Goal: Information Seeking & Learning: Check status

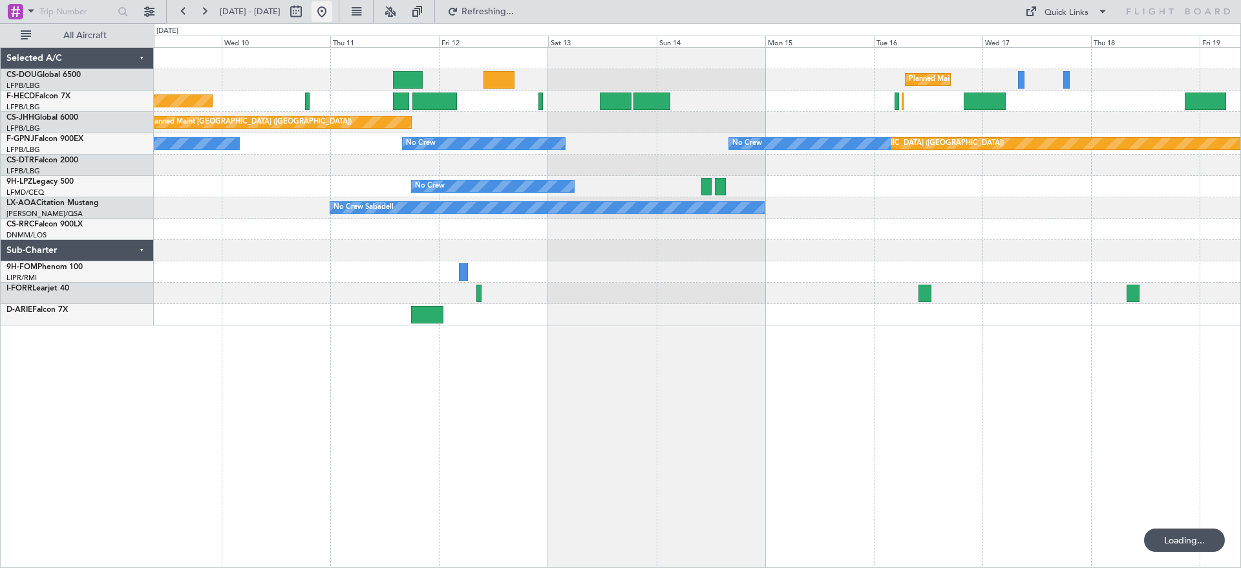
click at [332, 2] on button at bounding box center [322, 11] width 21 height 21
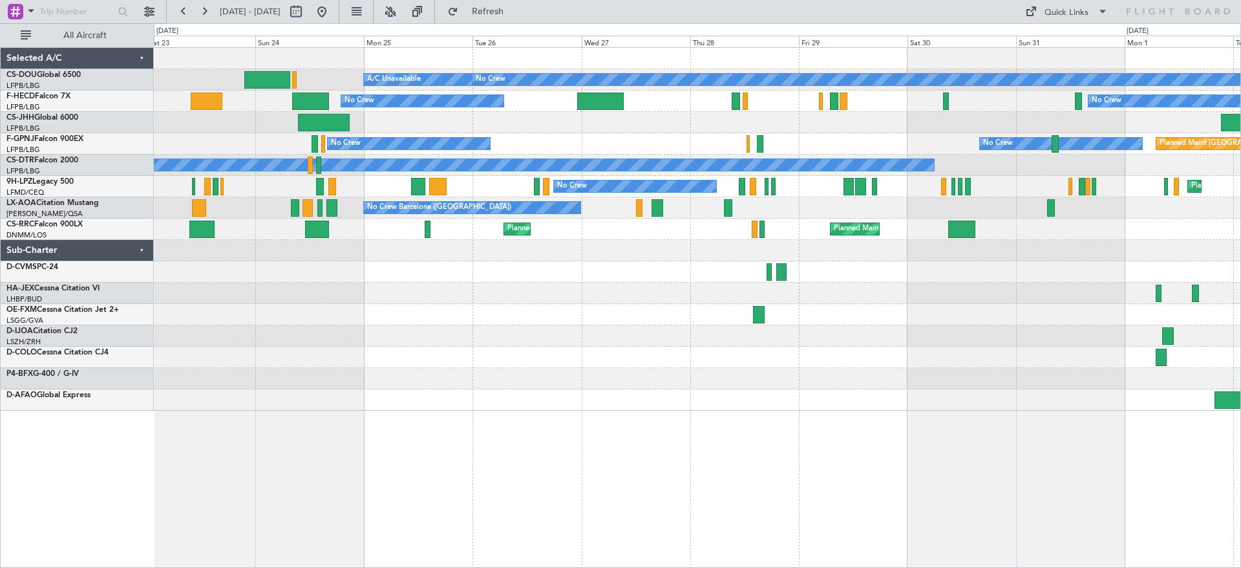
click at [956, 264] on div at bounding box center [697, 271] width 1087 height 21
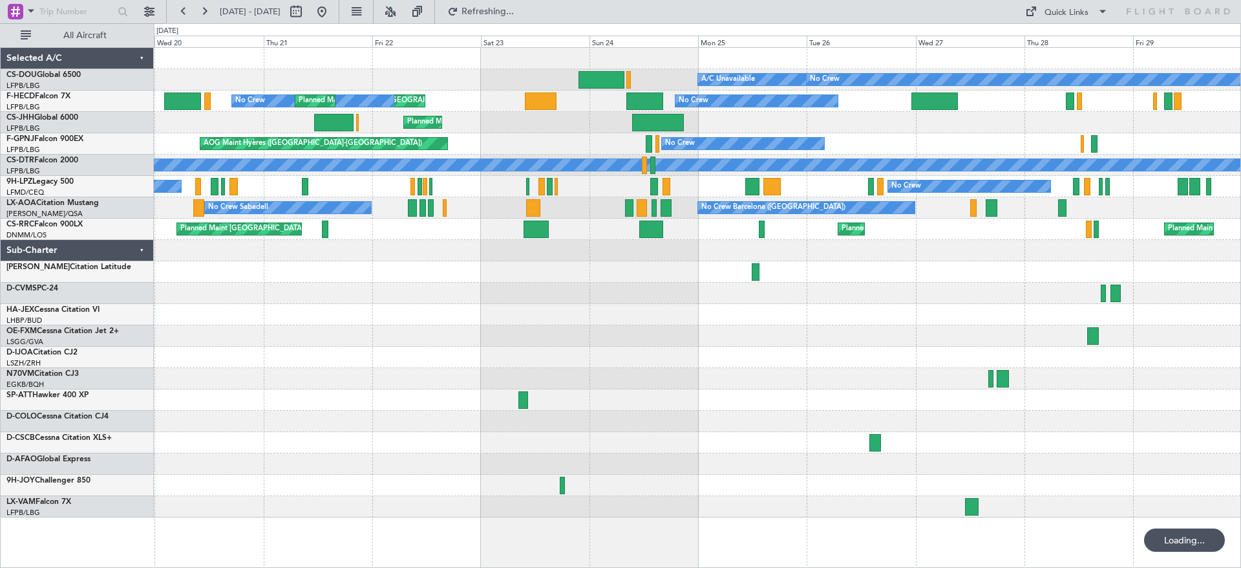
click at [789, 315] on div "A/C Unavailable Planned Maint [GEOGRAPHIC_DATA] ([GEOGRAPHIC_DATA]) No Crew No …" at bounding box center [697, 282] width 1087 height 469
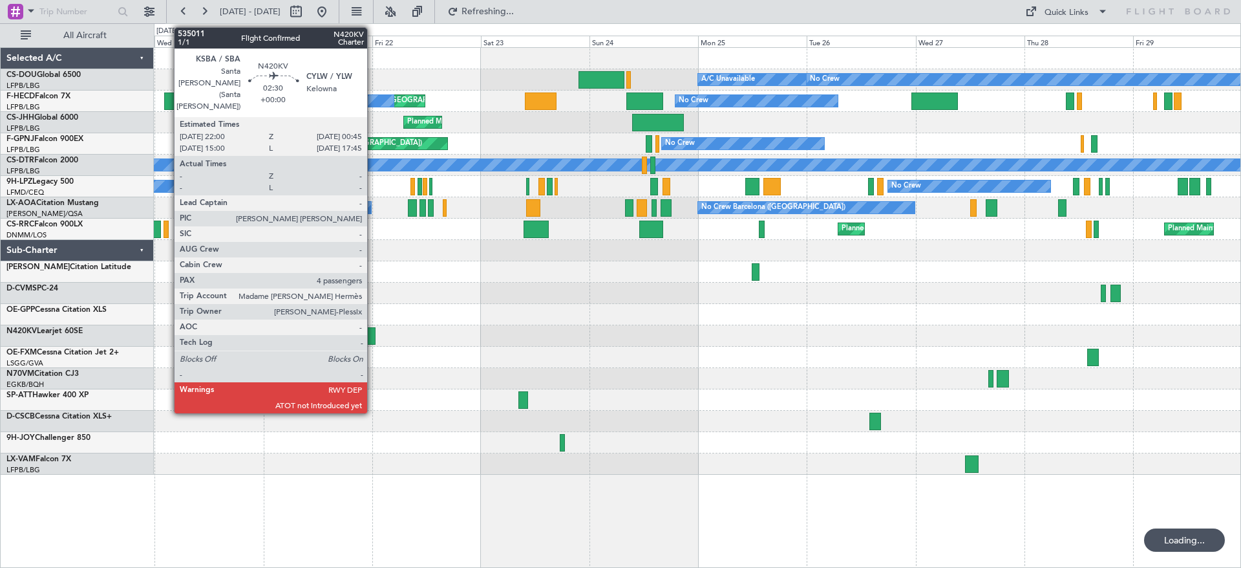
click at [373, 337] on div at bounding box center [369, 335] width 13 height 17
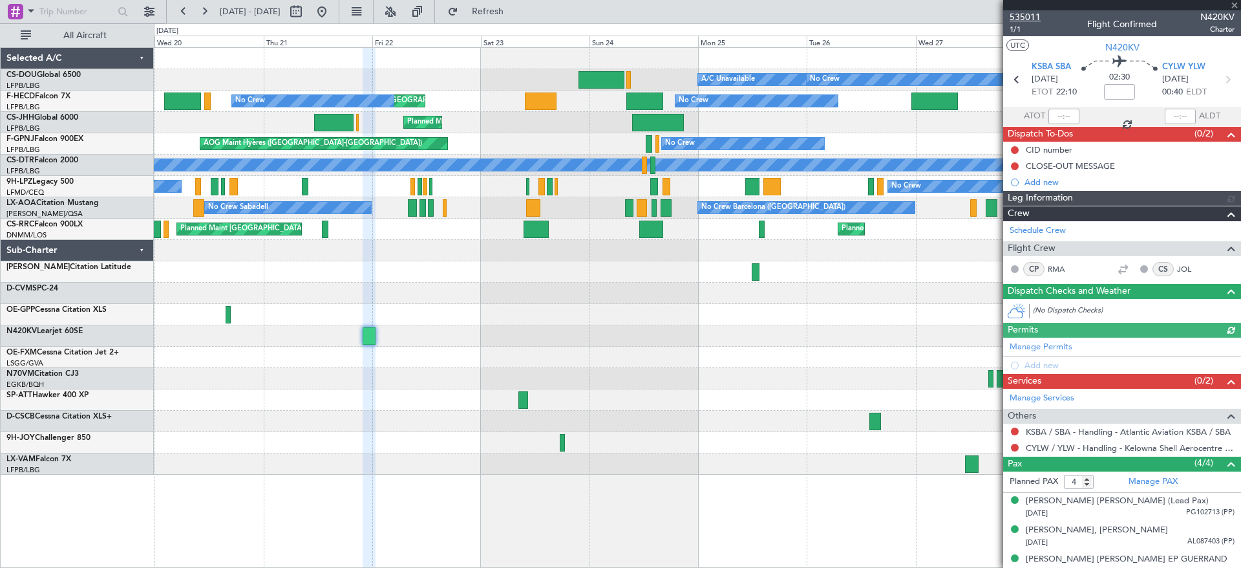
click at [1015, 16] on span "535011" at bounding box center [1025, 17] width 31 height 14
click at [151, 10] on button at bounding box center [149, 11] width 21 height 21
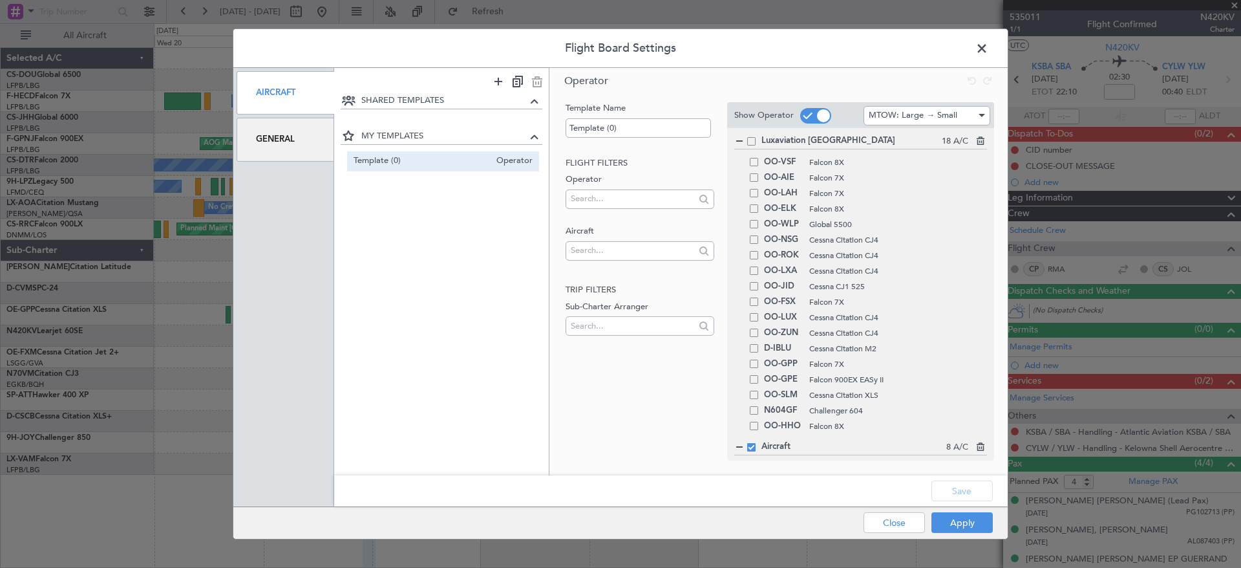
click at [619, 262] on div at bounding box center [640, 252] width 148 height 19
click at [619, 252] on input "text" at bounding box center [632, 250] width 123 height 19
type input "ZS-FCI"
click at [634, 270] on span "ZS-FCI" at bounding box center [639, 270] width 127 height 19
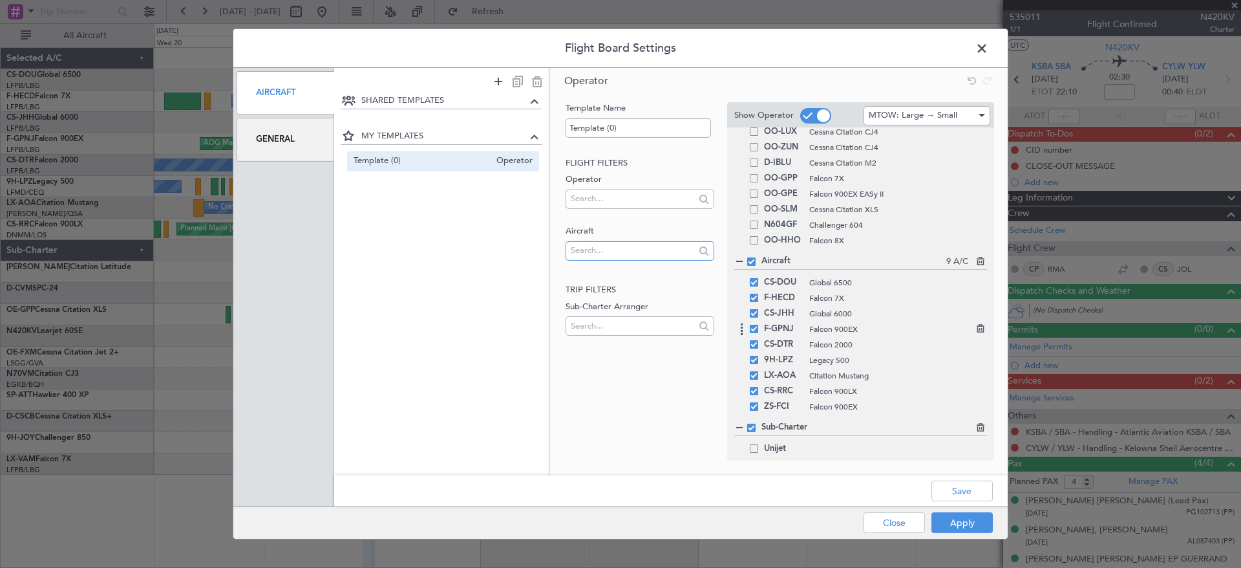
scroll to position [235, 0]
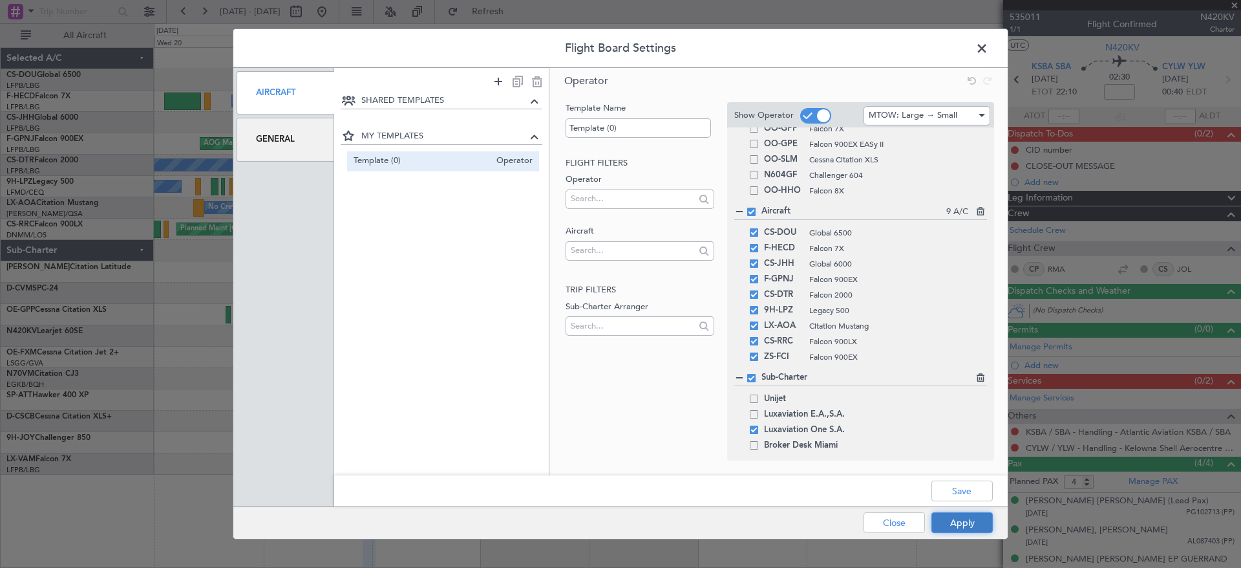
click at [972, 522] on button "Apply" at bounding box center [962, 522] width 61 height 21
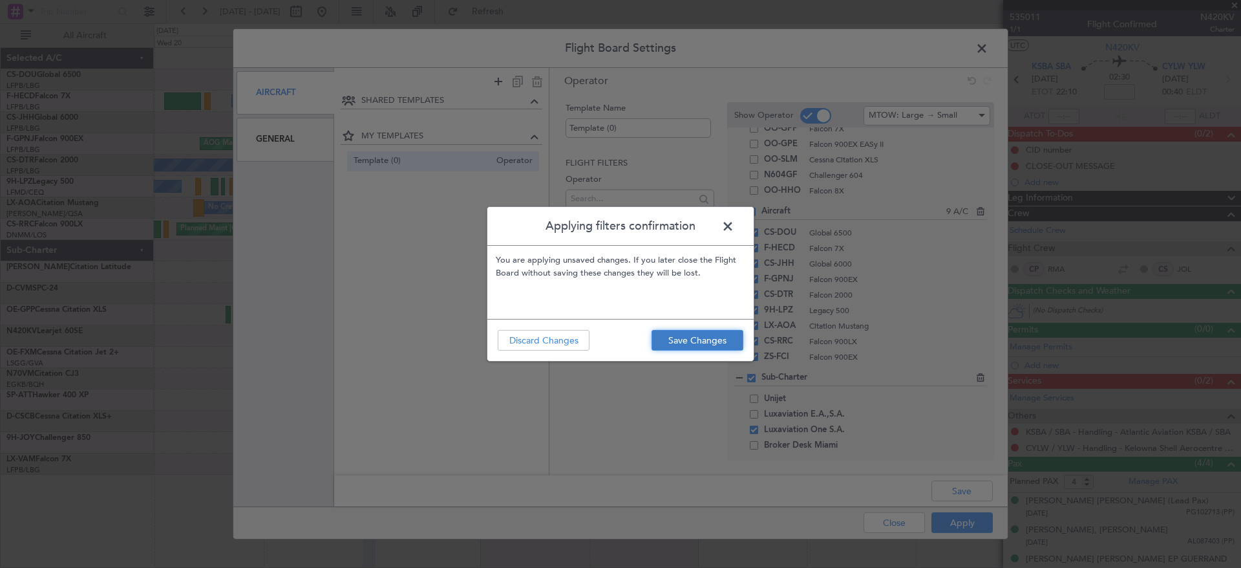
click at [702, 335] on button "Save Changes" at bounding box center [698, 340] width 92 height 21
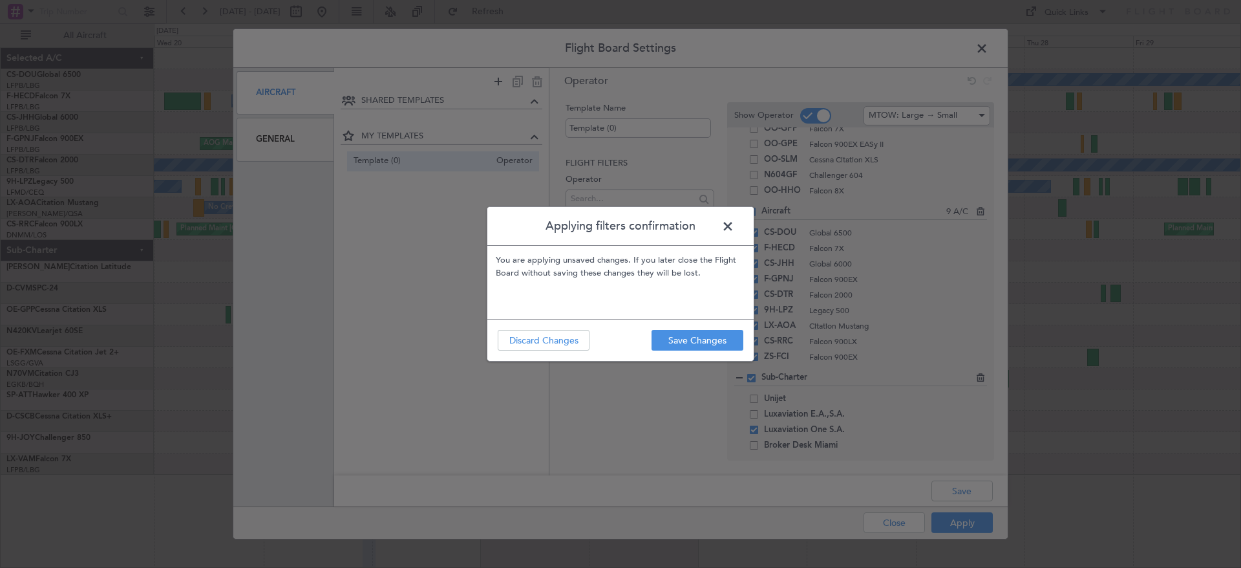
type input "0"
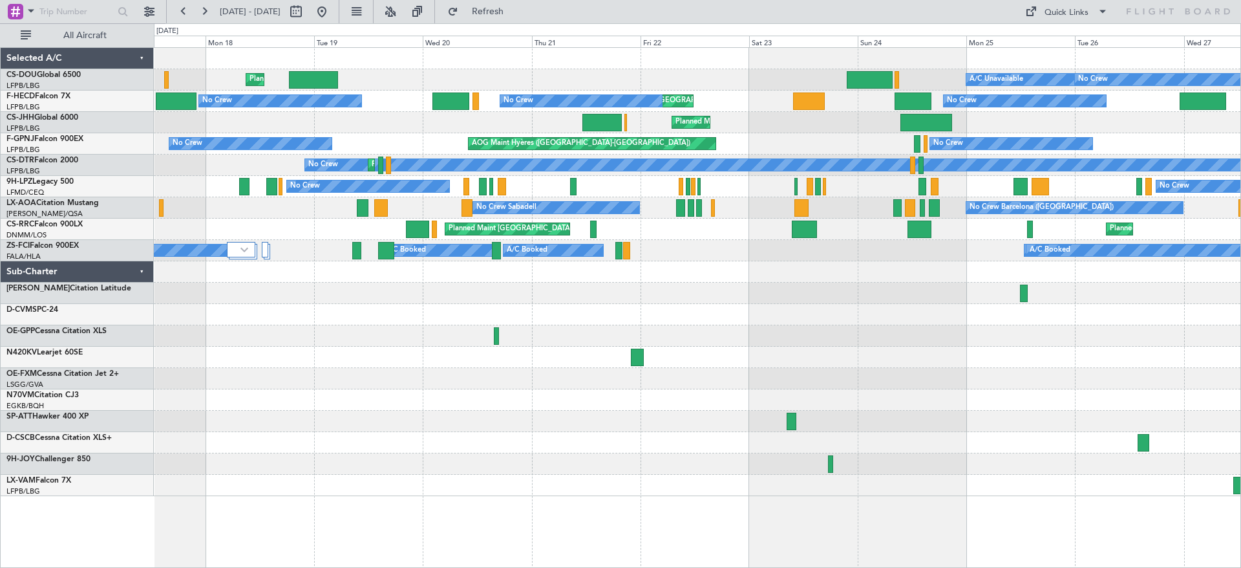
click at [471, 310] on div "A/C Unavailable Planned Maint [GEOGRAPHIC_DATA] ([GEOGRAPHIC_DATA]) No Crew Pla…" at bounding box center [697, 272] width 1087 height 448
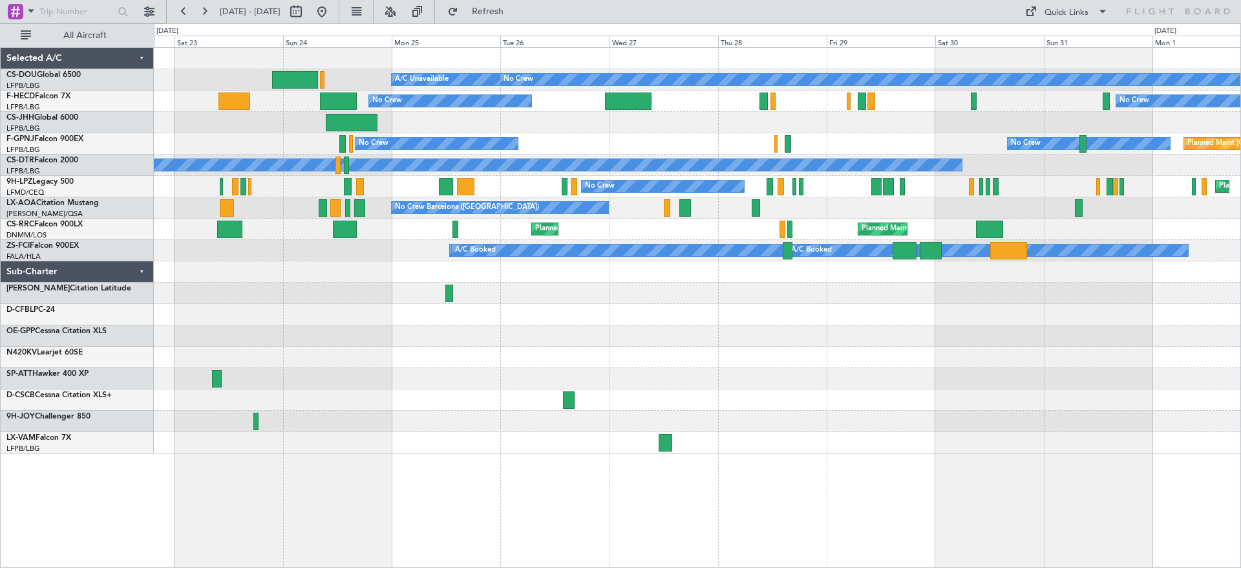
click at [215, 295] on div "A/C Unavailable Planned Maint [GEOGRAPHIC_DATA] ([GEOGRAPHIC_DATA]) No Crew Pla…" at bounding box center [697, 250] width 1087 height 405
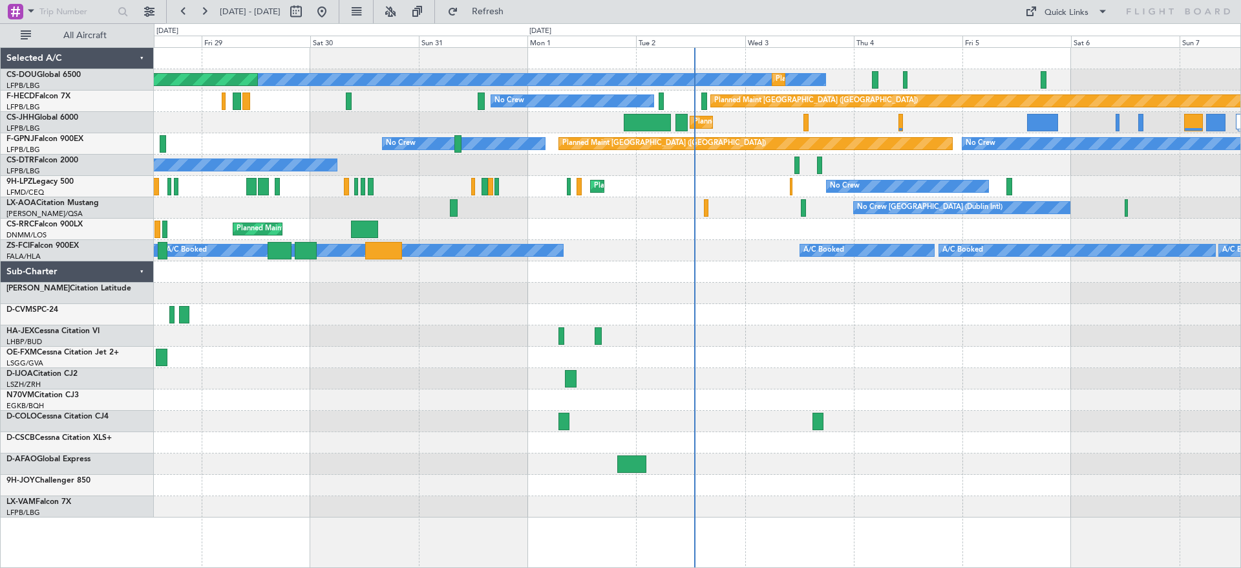
click at [258, 322] on div "No Crew Planned Maint [GEOGRAPHIC_DATA] ([GEOGRAPHIC_DATA]) Planned Maint [GEOG…" at bounding box center [697, 282] width 1087 height 469
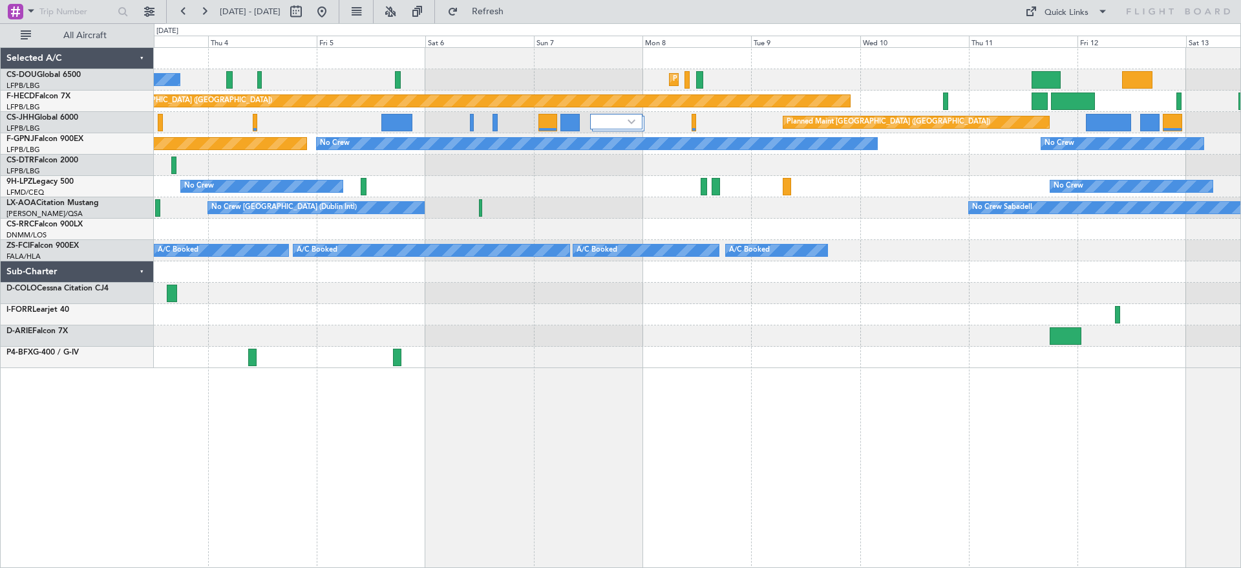
click at [764, 272] on div at bounding box center [697, 271] width 1087 height 21
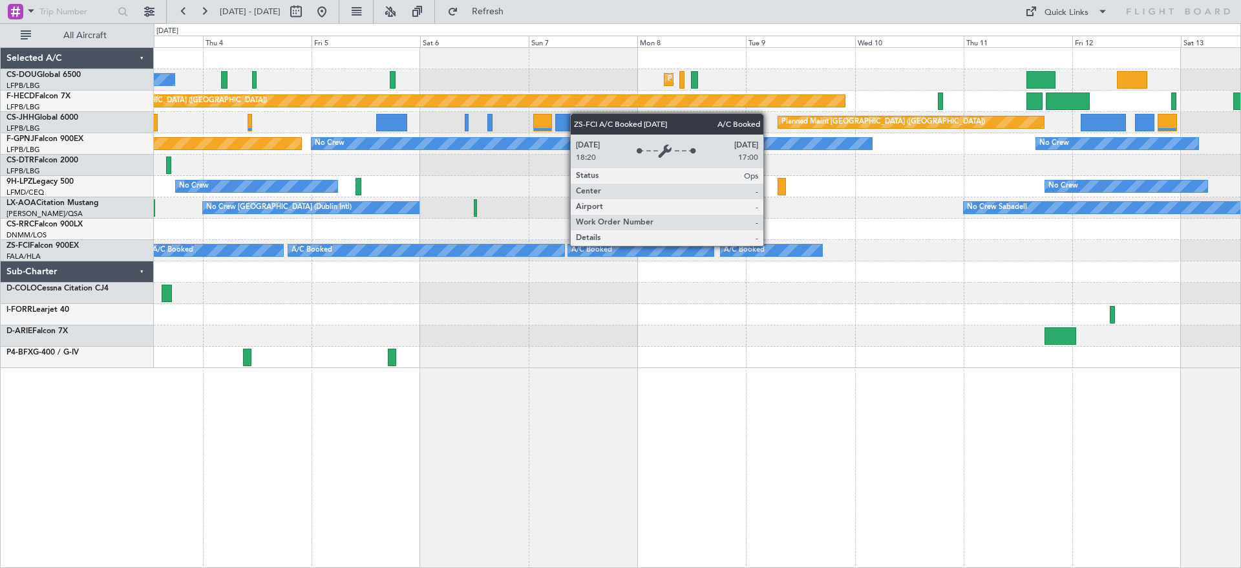
click at [769, 245] on div "A/C Booked" at bounding box center [772, 250] width 102 height 12
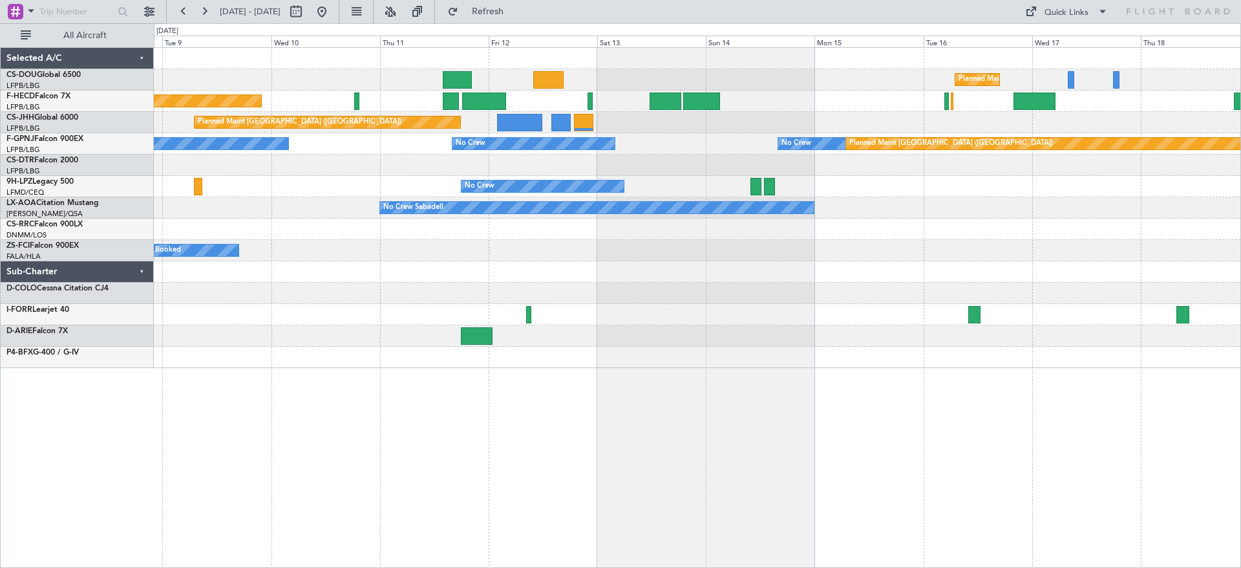
click at [367, 325] on div "Planned Maint [GEOGRAPHIC_DATA] ([GEOGRAPHIC_DATA]) Planned Maint [GEOGRAPHIC_D…" at bounding box center [697, 208] width 1087 height 320
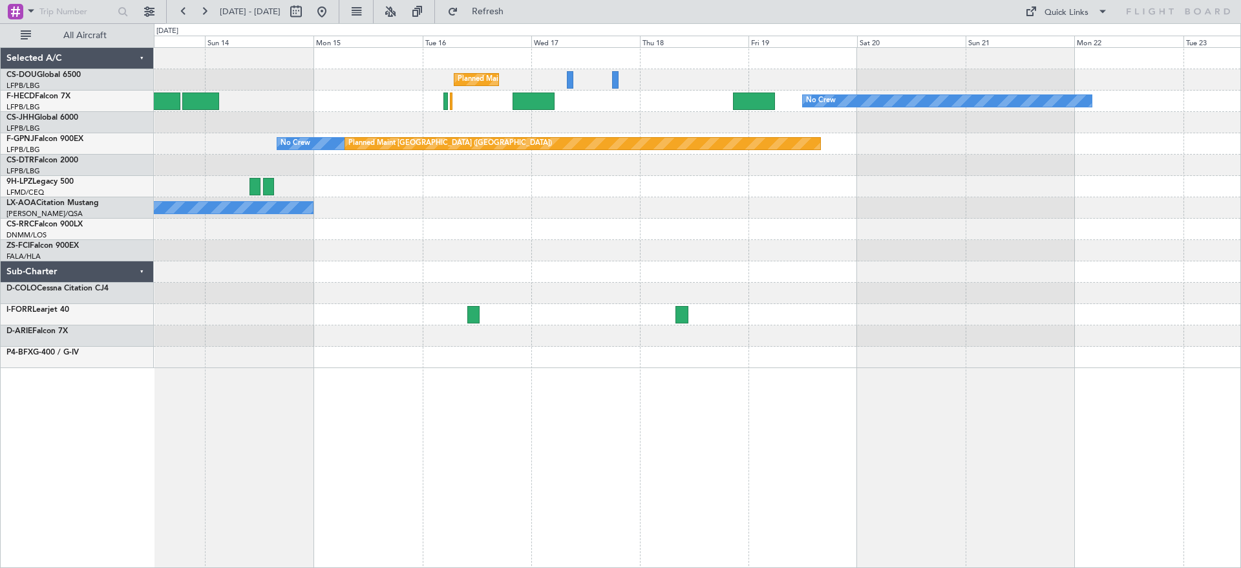
click at [457, 338] on div "Planned Maint [GEOGRAPHIC_DATA] ([GEOGRAPHIC_DATA]) No Crew Planned Maint [GEOG…" at bounding box center [697, 208] width 1087 height 320
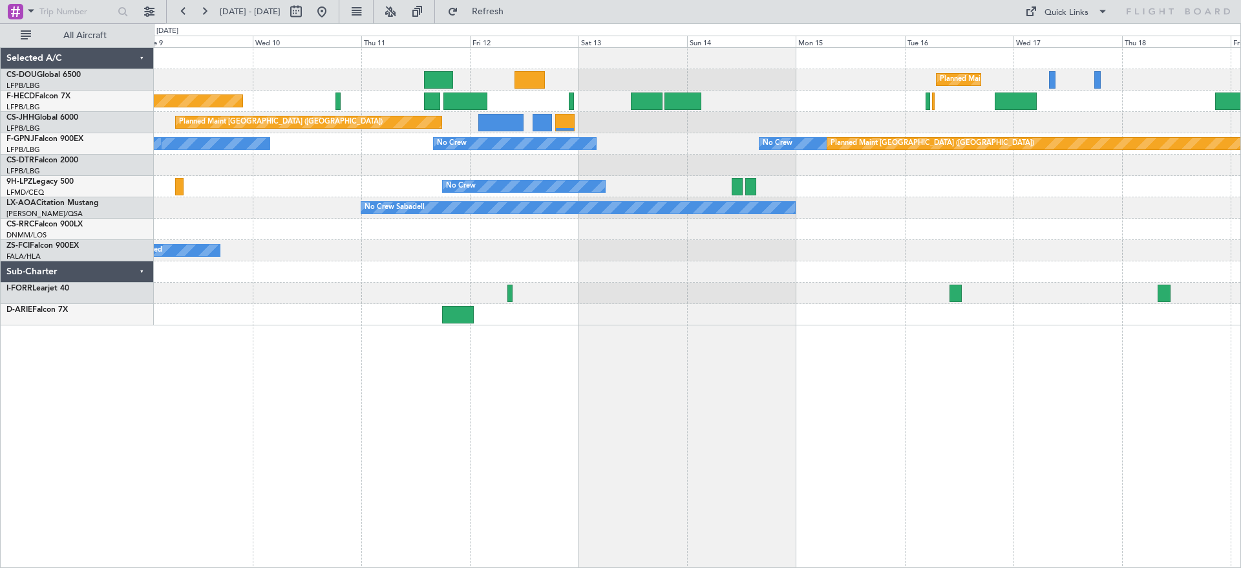
click at [1241, 261] on html "[DATE] - [DATE] Refresh Quick Links All Aircraft Planned Maint [GEOGRAPHIC_DATA…" at bounding box center [620, 284] width 1241 height 568
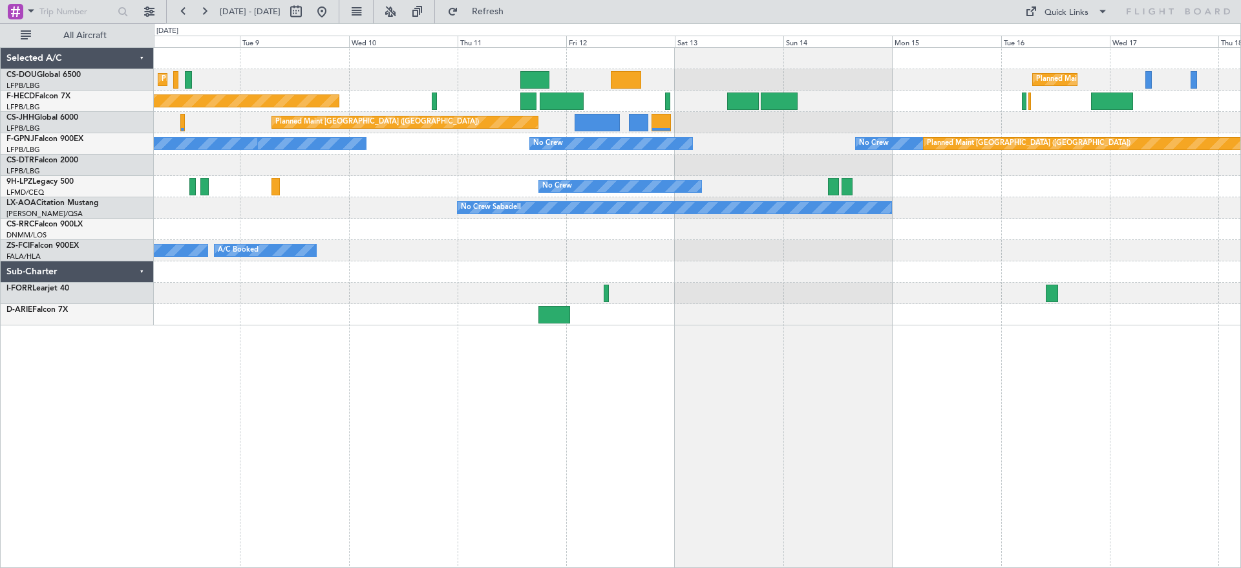
click at [341, 302] on div "Planned Maint [GEOGRAPHIC_DATA] ([GEOGRAPHIC_DATA]) Planned Maint [GEOGRAPHIC_D…" at bounding box center [697, 186] width 1087 height 277
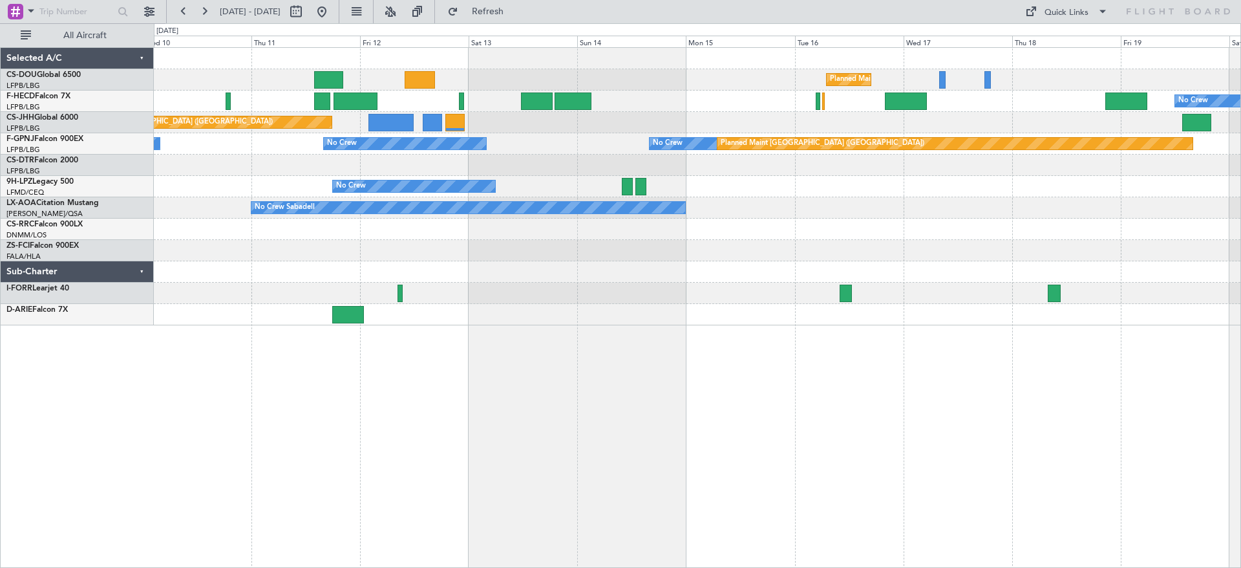
click at [598, 258] on div "A/C Booked A/C Booked" at bounding box center [697, 250] width 1087 height 21
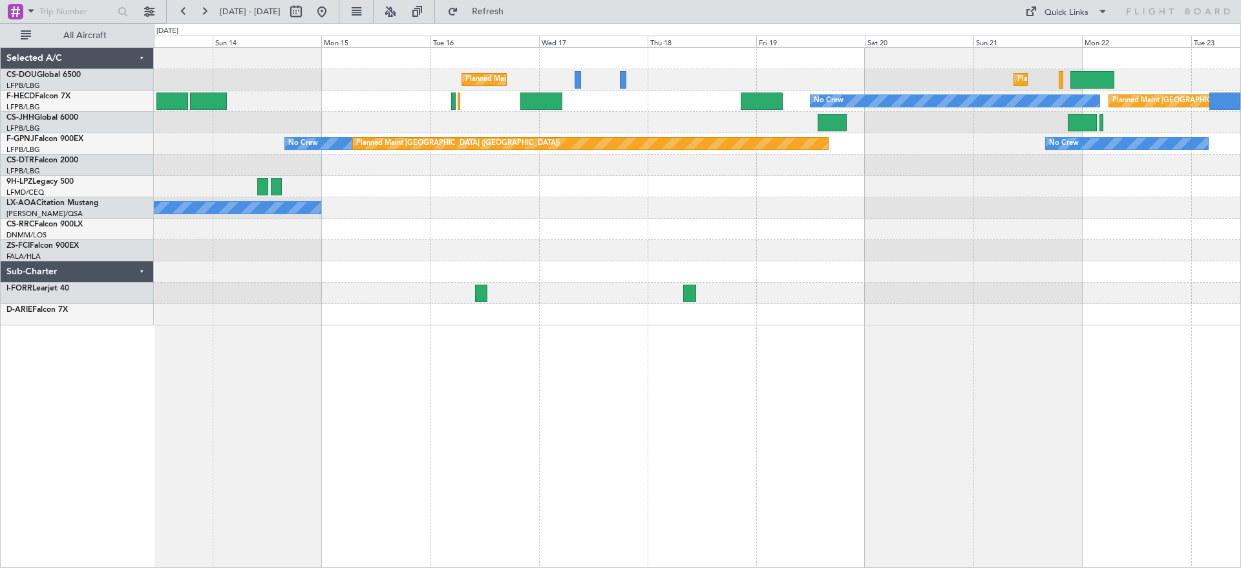
click at [554, 235] on div at bounding box center [697, 229] width 1087 height 21
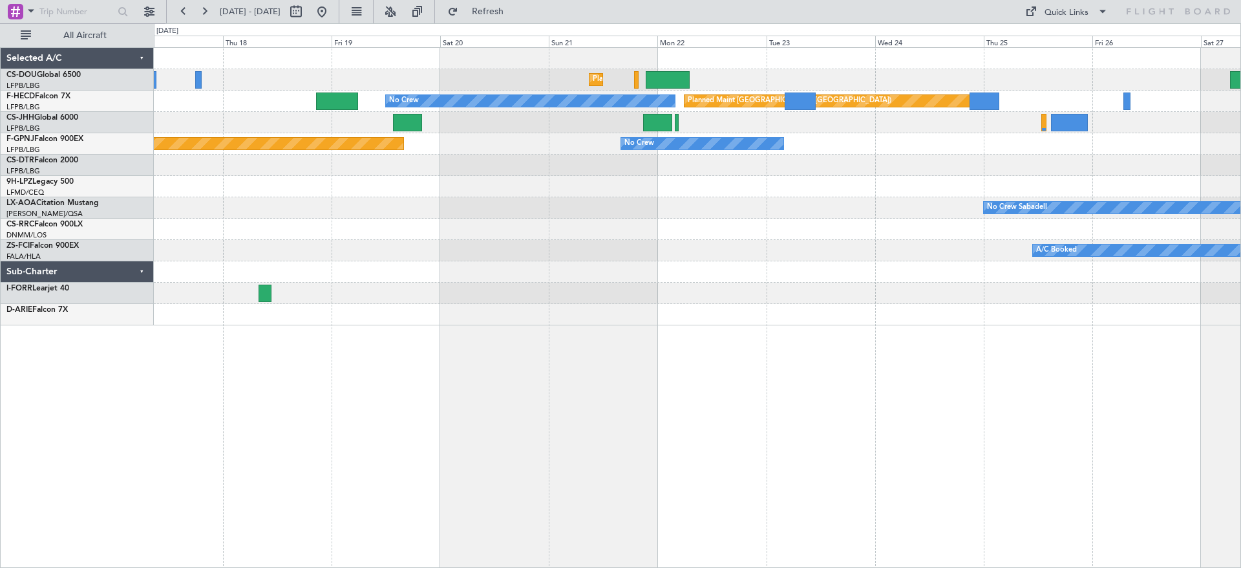
click at [595, 241] on div "A/C Booked" at bounding box center [697, 250] width 1087 height 21
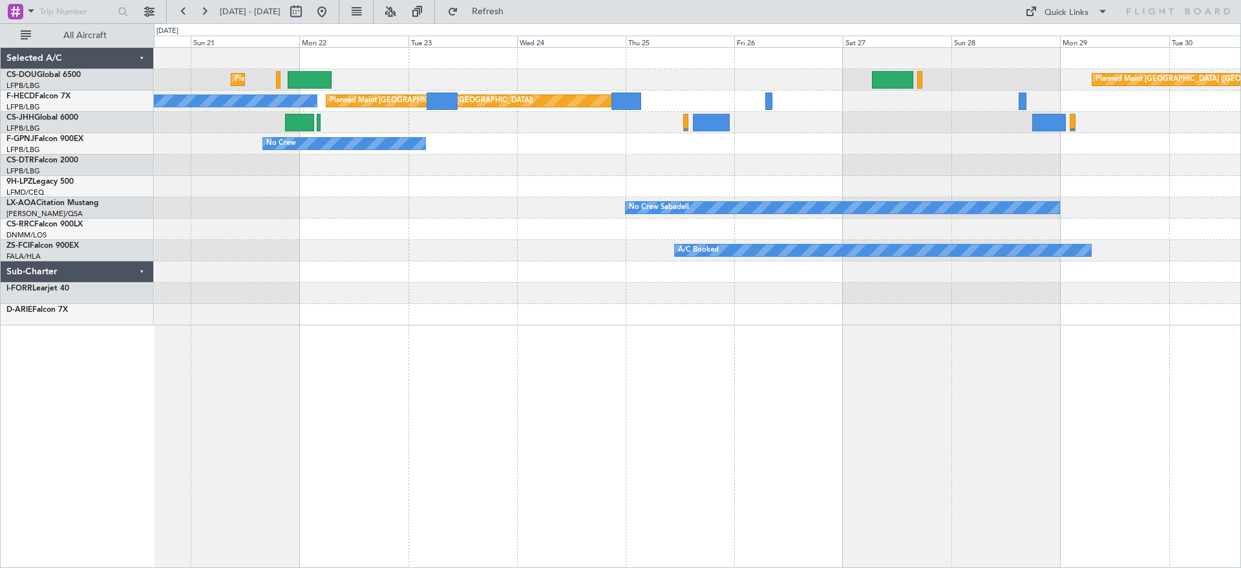
click at [675, 255] on div "A/C Booked" at bounding box center [883, 250] width 416 height 12
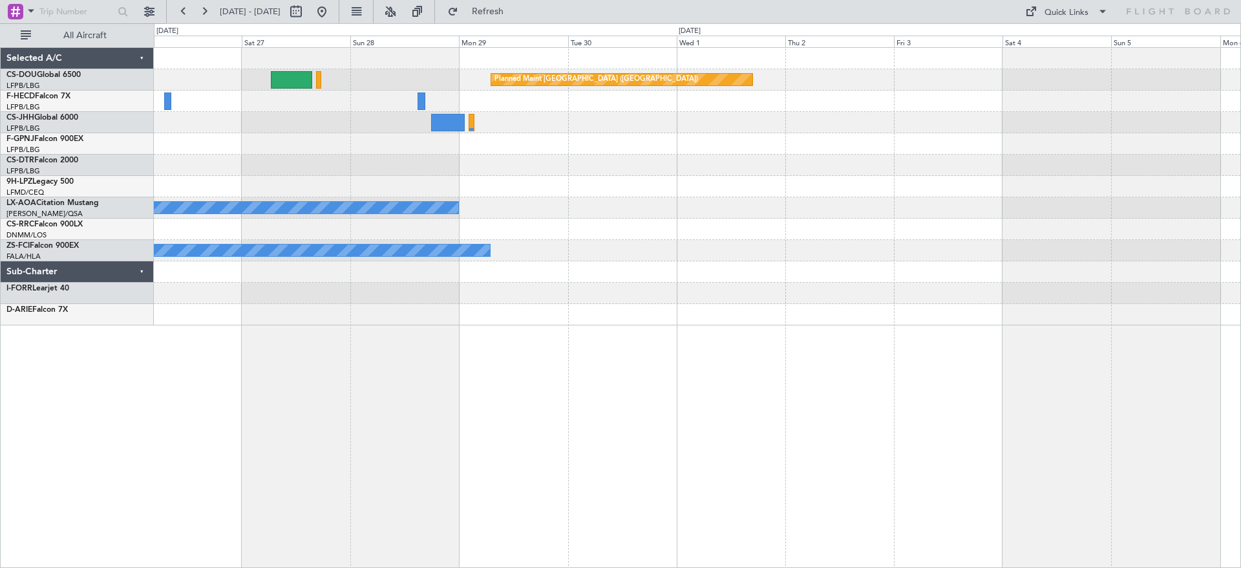
click at [603, 243] on div "Planned Maint [GEOGRAPHIC_DATA] ([GEOGRAPHIC_DATA]) Planned Maint [GEOGRAPHIC_D…" at bounding box center [697, 186] width 1087 height 277
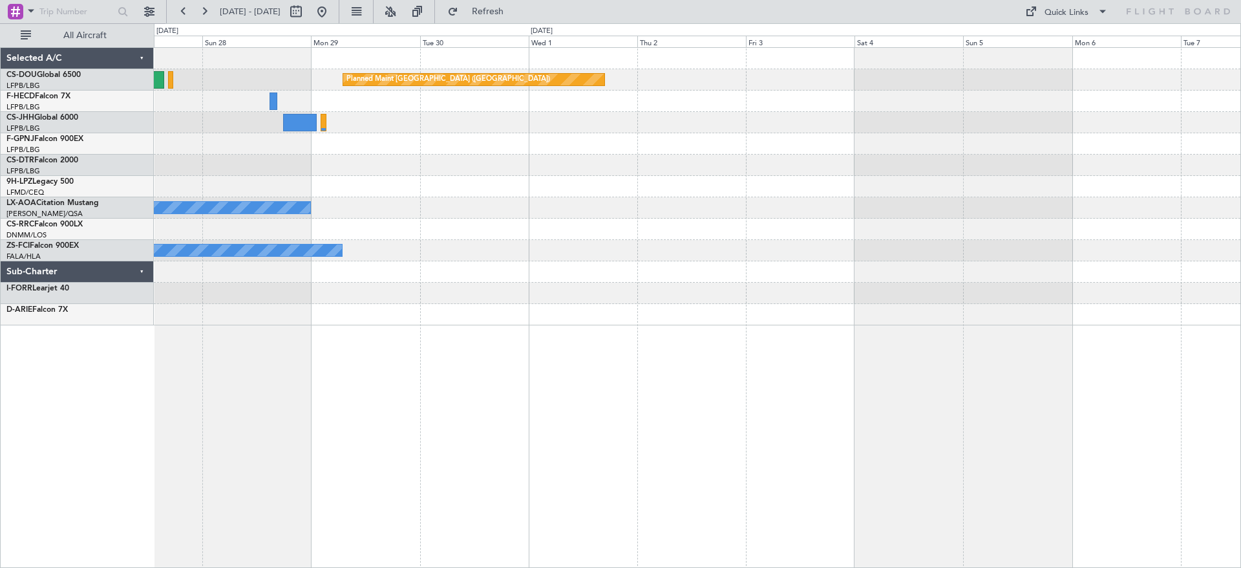
click at [459, 231] on div "Planned Maint [GEOGRAPHIC_DATA] ([GEOGRAPHIC_DATA]) No Crew Sabadell A/C Booked" at bounding box center [697, 186] width 1087 height 277
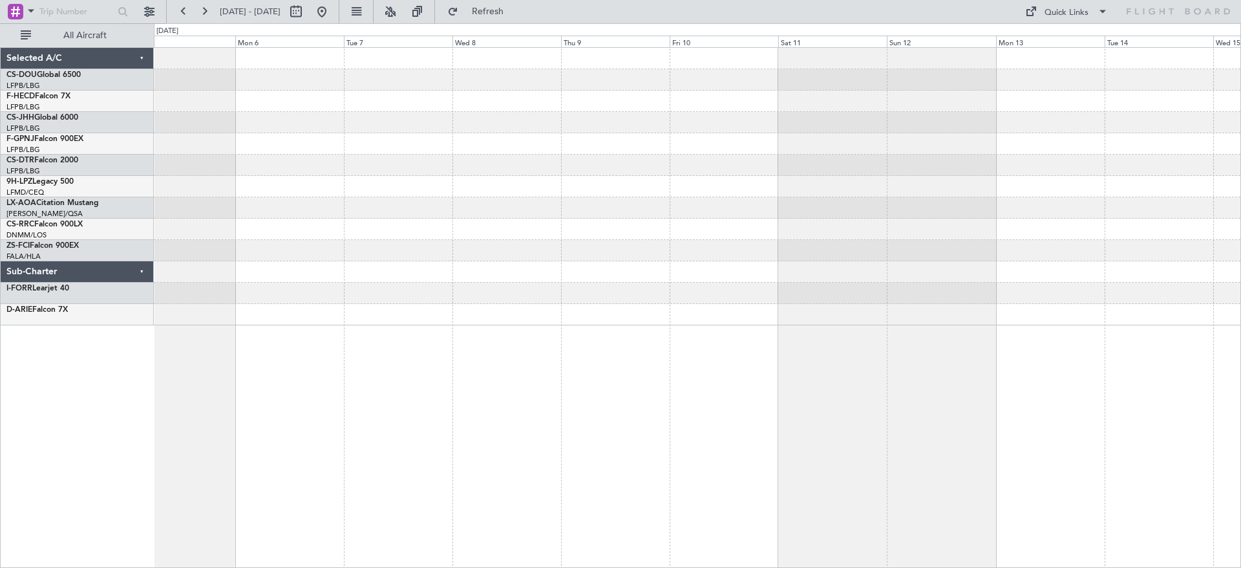
click at [444, 263] on div at bounding box center [697, 186] width 1087 height 277
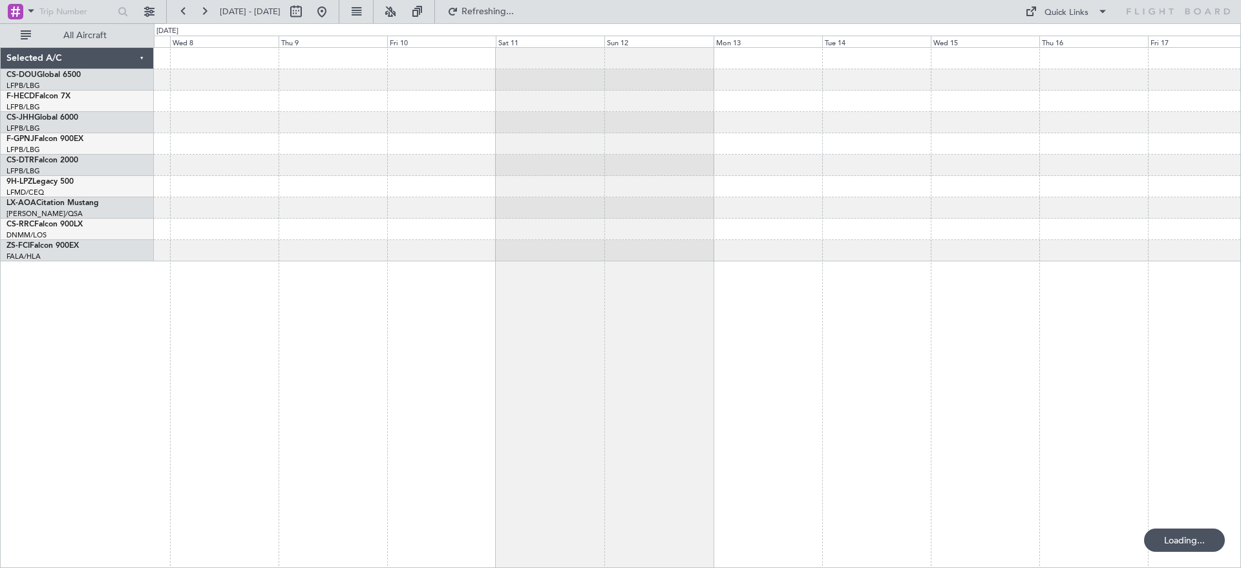
click at [305, 281] on div at bounding box center [698, 307] width 1088 height 520
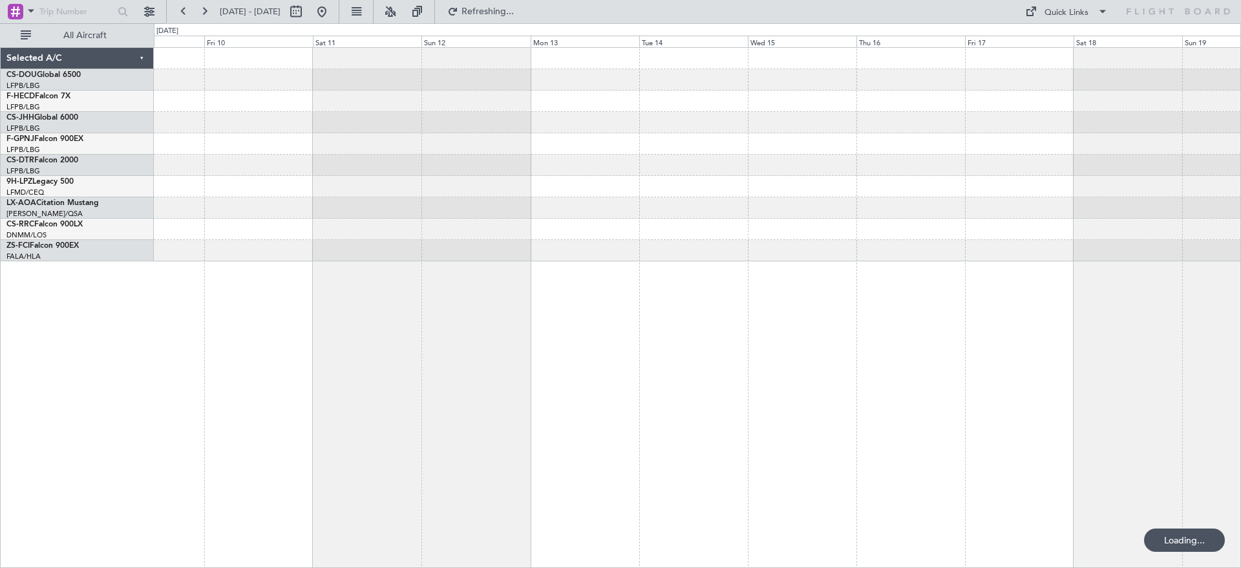
click at [716, 264] on div at bounding box center [698, 307] width 1088 height 520
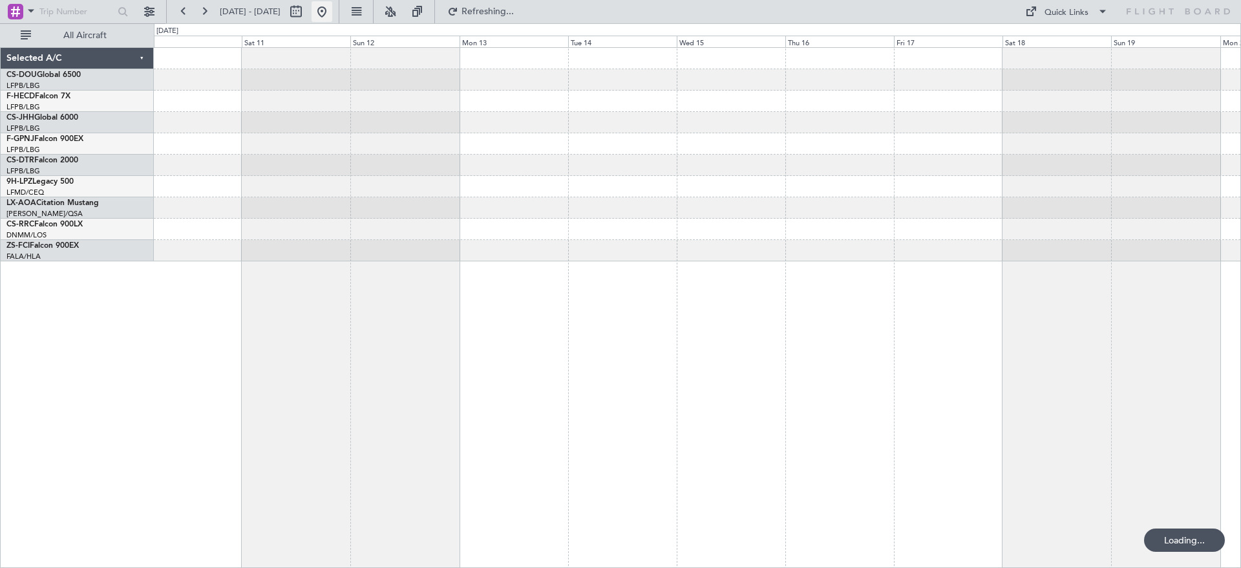
click at [332, 5] on button at bounding box center [322, 11] width 21 height 21
click at [332, 12] on button at bounding box center [322, 11] width 21 height 21
click at [1008, 226] on div at bounding box center [697, 154] width 1087 height 213
